Goal: Information Seeking & Learning: Learn about a topic

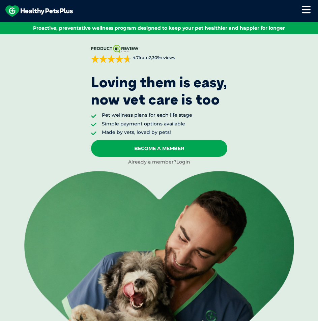
click at [281, 130] on div "ProductReview.com.au 4.7 from 2,309 reviews Sorted by best reviews Allison P. o…" at bounding box center [159, 192] width 318 height 316
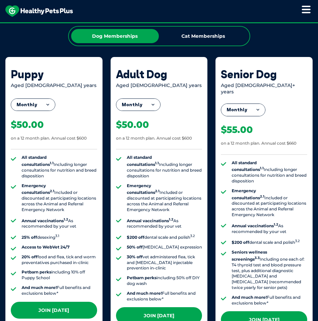
scroll to position [742, 0]
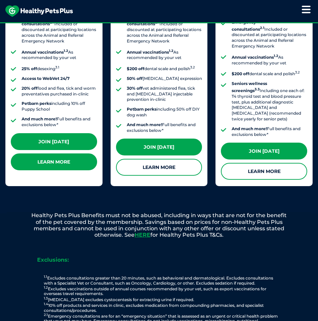
click at [51, 158] on link "Learn More" at bounding box center [54, 161] width 86 height 17
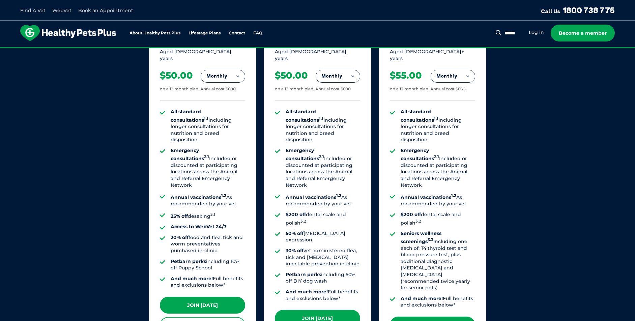
scroll to position [539, 0]
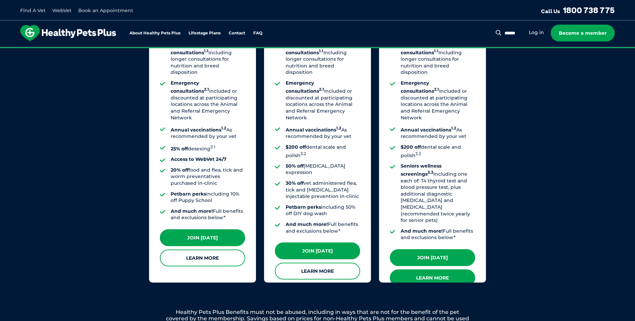
click at [434, 269] on link "Learn More" at bounding box center [432, 277] width 85 height 17
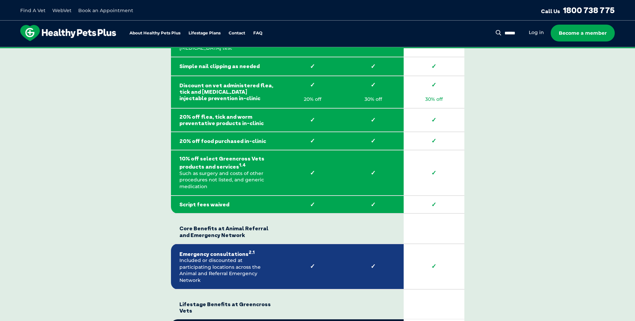
scroll to position [1449, 0]
